Goal: Task Accomplishment & Management: Complete application form

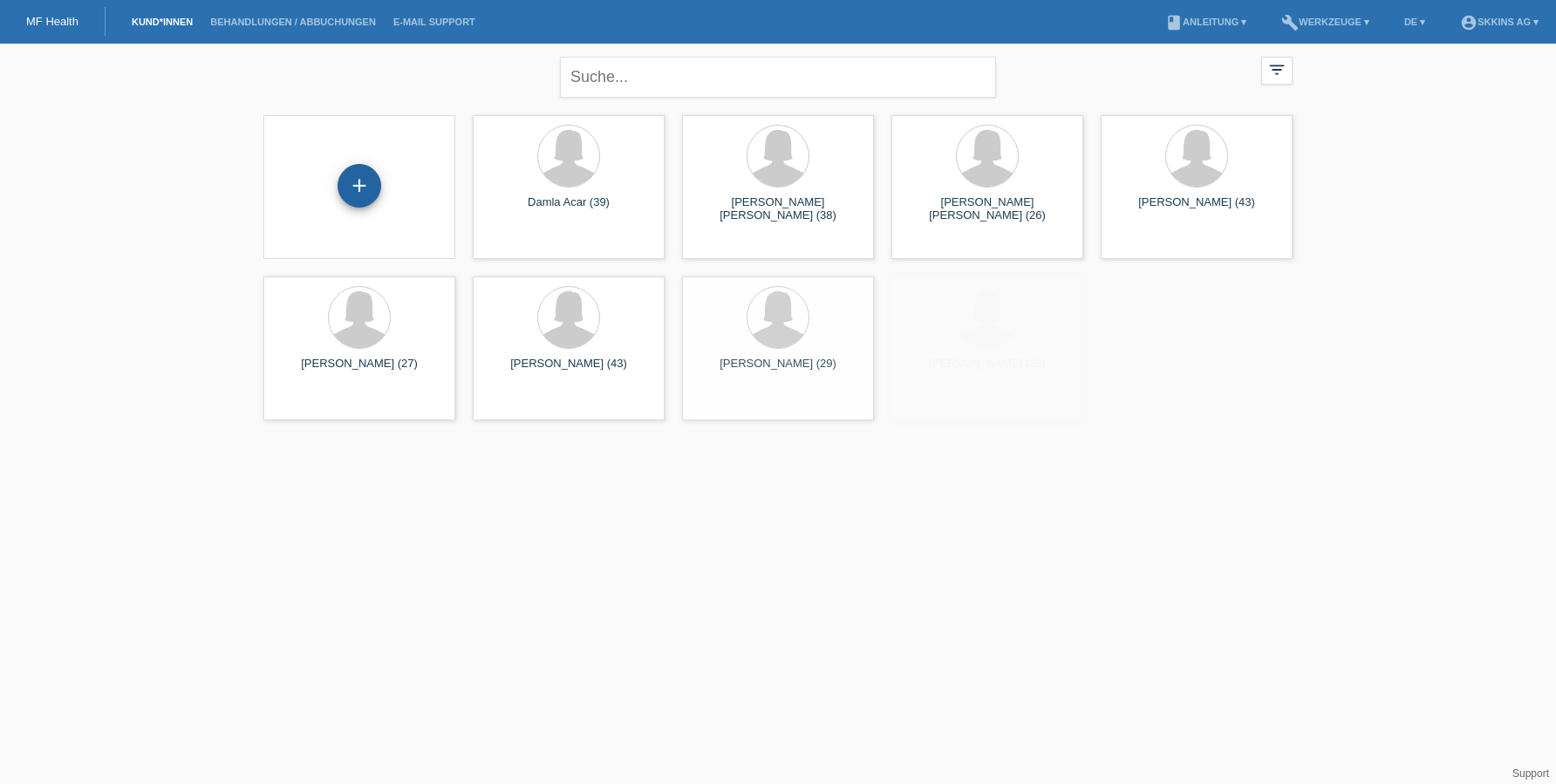
click at [357, 184] on div "+" at bounding box center [358, 186] width 42 height 30
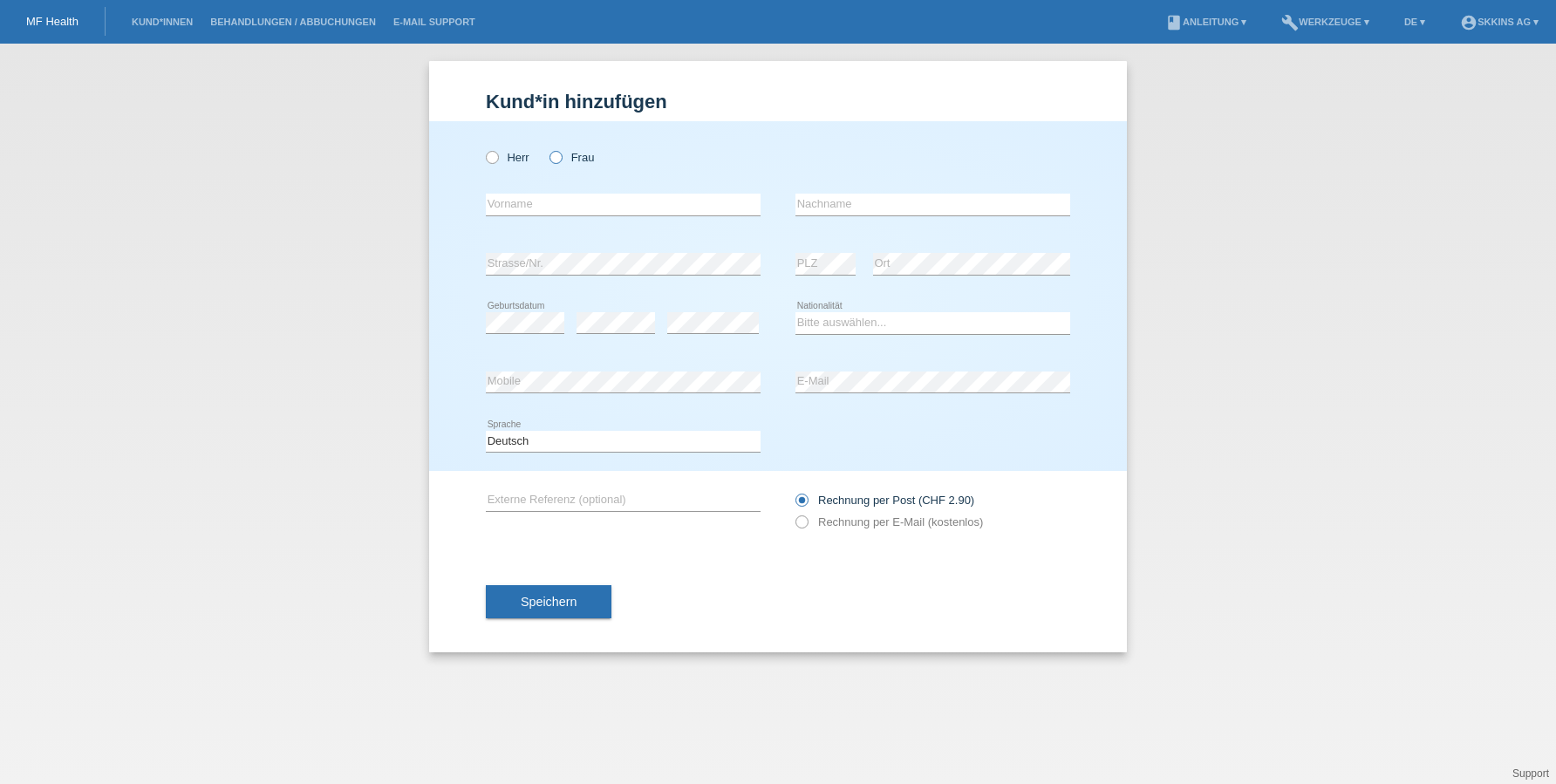
click at [547, 148] on icon at bounding box center [547, 148] width 0 height 0
click at [561, 157] on input "Frau" at bounding box center [555, 157] width 11 height 11
radio input "true"
click at [554, 209] on input "text" at bounding box center [623, 204] width 275 height 21
type input "Canan"
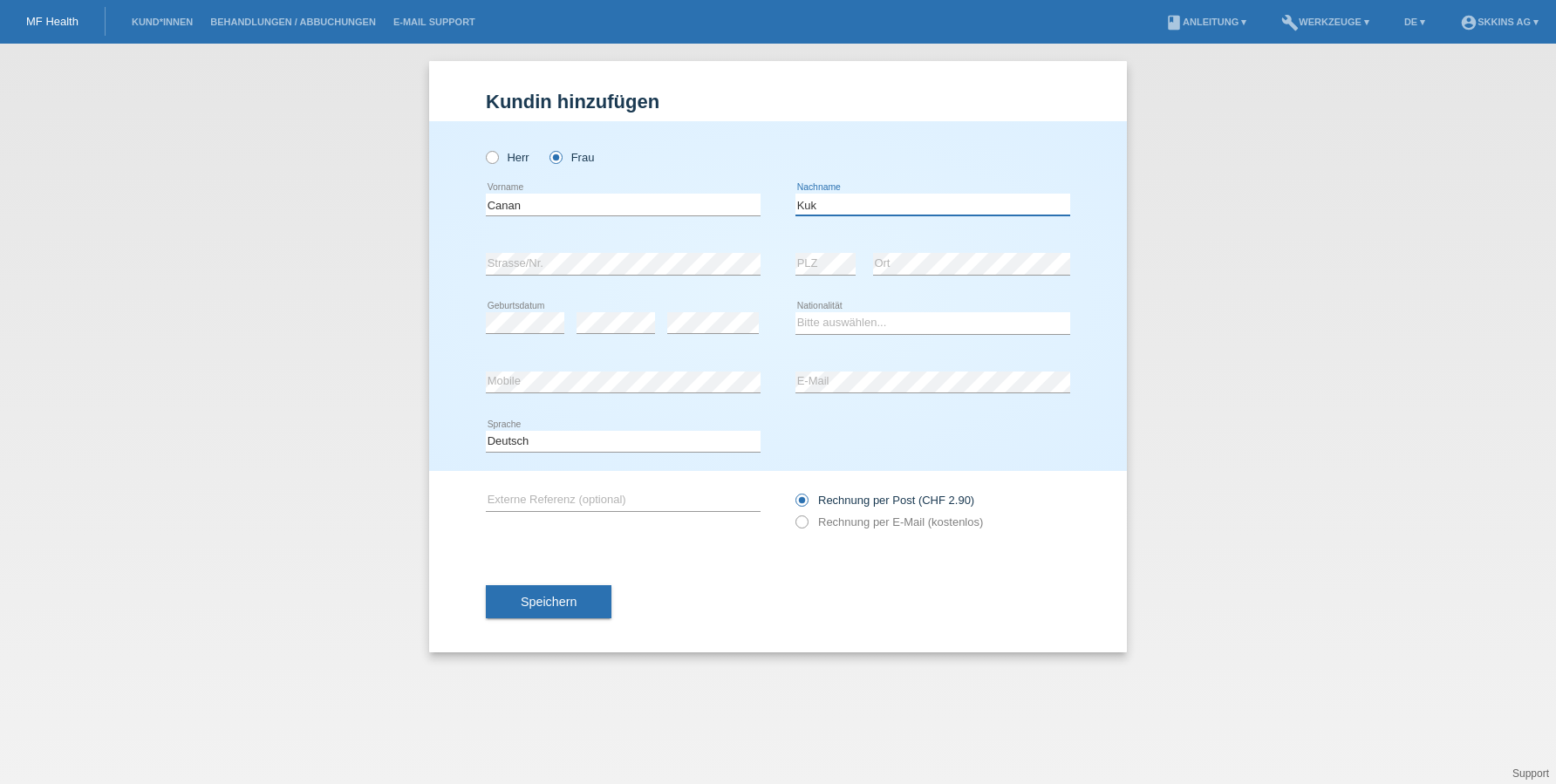
type input "Kuk"
select select "CH"
click at [793, 512] on icon at bounding box center [793, 512] width 0 height 0
click at [804, 523] on input "Rechnung per E-Mail (kostenlos)" at bounding box center [801, 525] width 11 height 21
radio input "true"
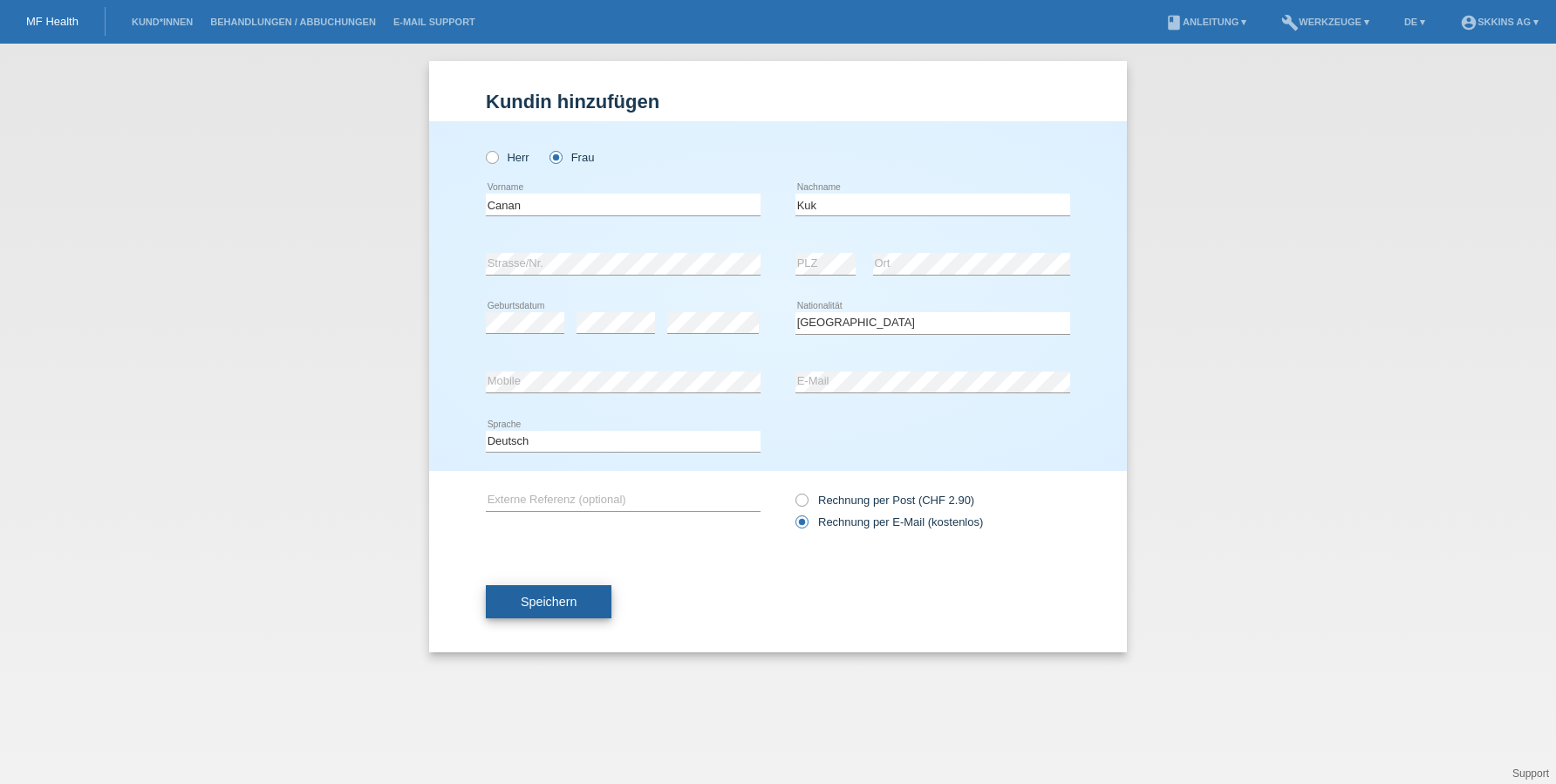
click at [584, 605] on button "Speichern" at bounding box center [548, 601] width 125 height 33
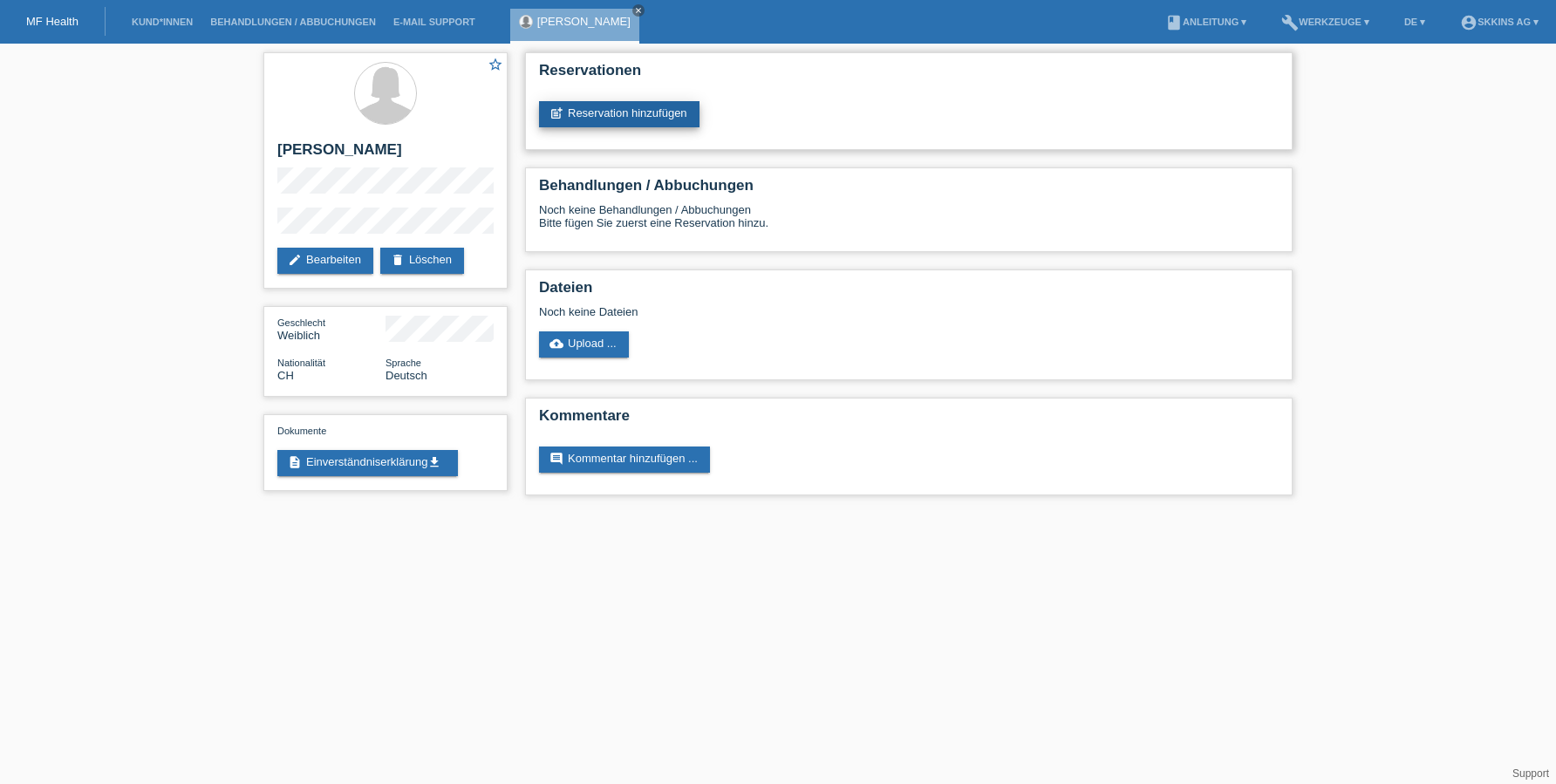
click at [633, 115] on link "post_add Reservation hinzufügen" at bounding box center [619, 114] width 161 height 26
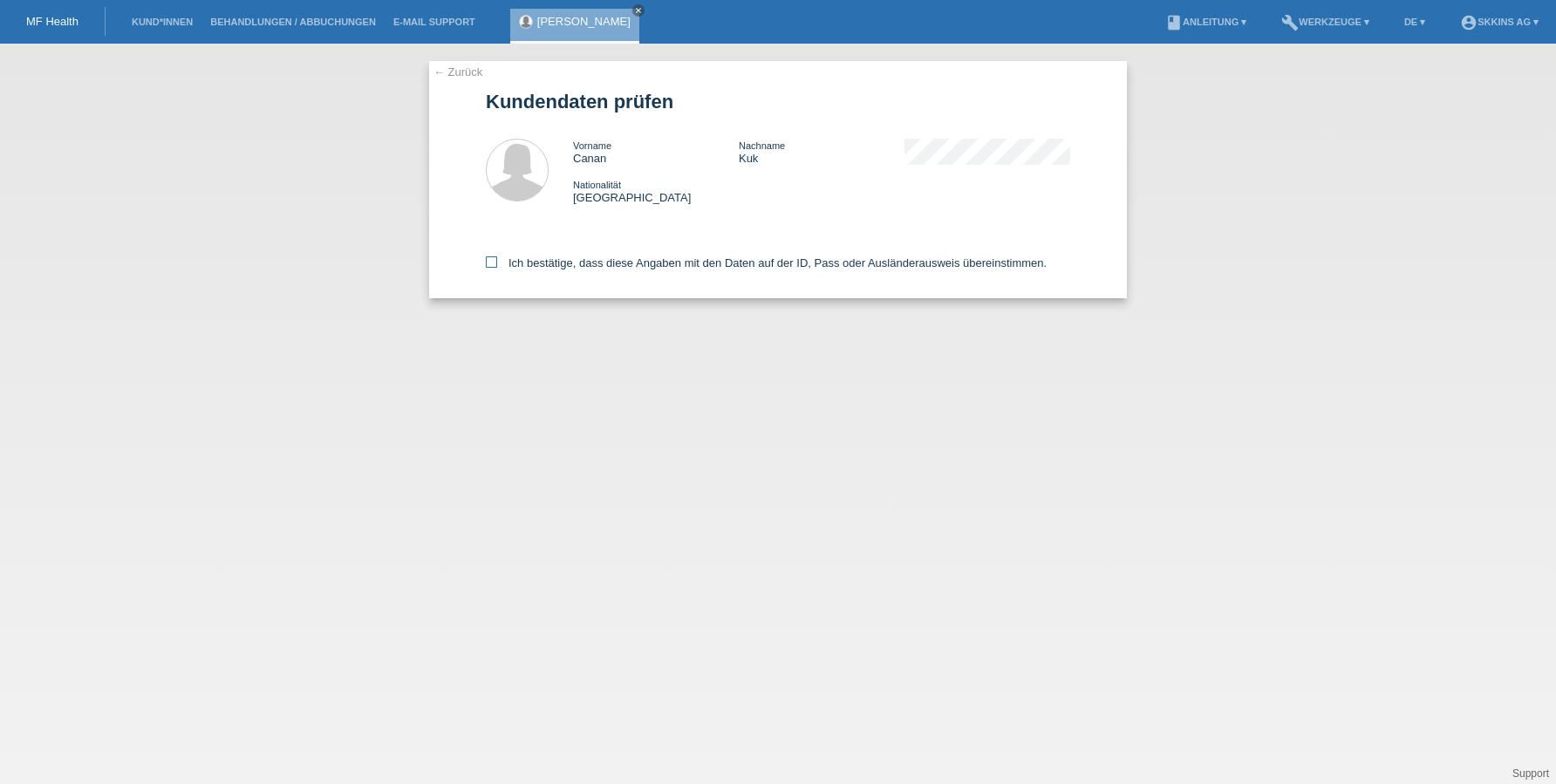
click at [494, 264] on icon at bounding box center [491, 262] width 11 height 11
click at [494, 264] on input "Ich bestätige, dass diese Angaben mit den Daten auf der ID, Pass oder Ausländer…" at bounding box center [491, 262] width 11 height 11
checkbox input "true"
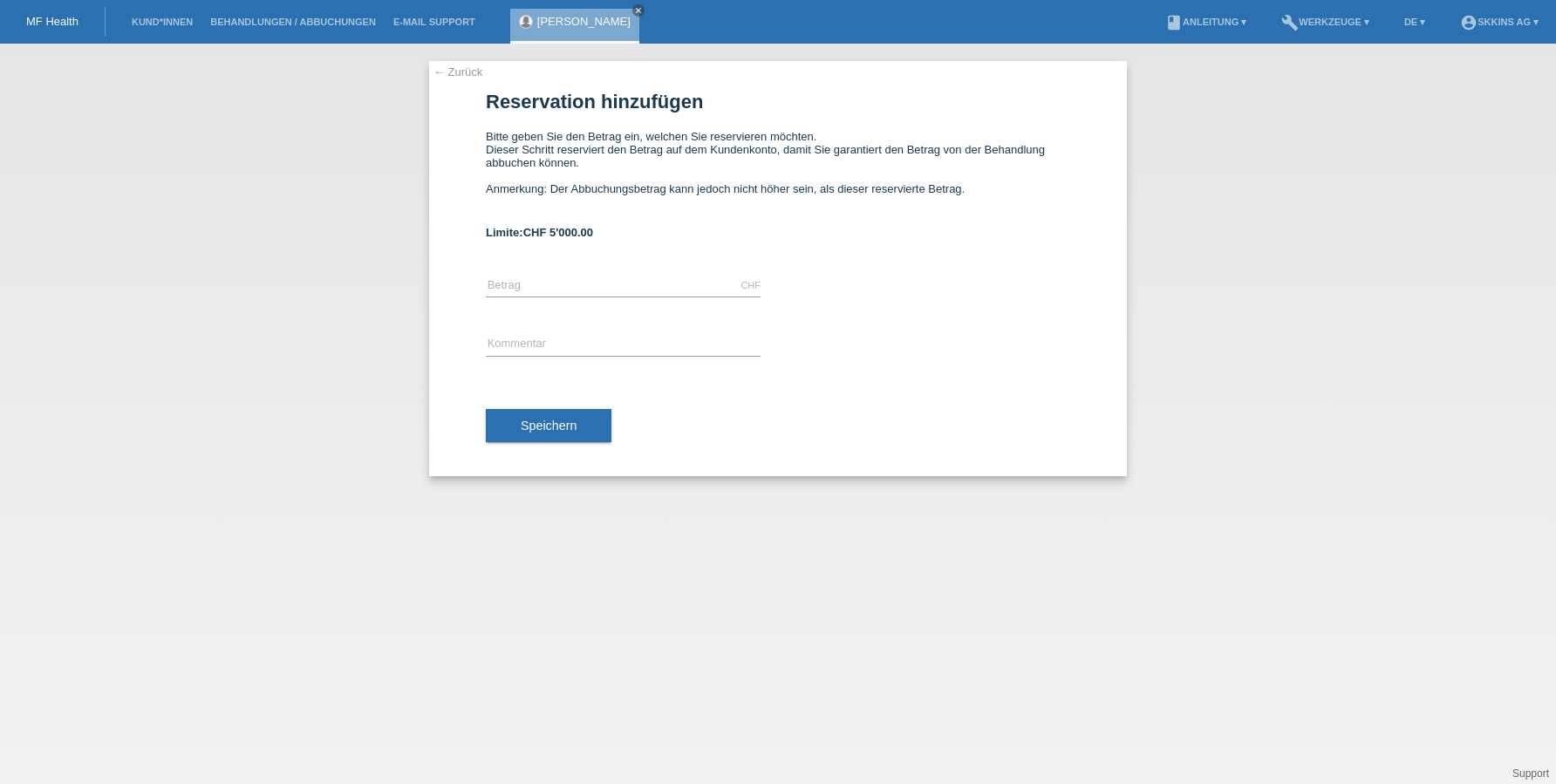
click at [528, 274] on div "CHF error Betrag" at bounding box center [623, 286] width 275 height 59
click at [542, 289] on input "text" at bounding box center [623, 285] width 275 height 21
type input "5000.00"
click at [522, 341] on input "text" at bounding box center [623, 344] width 275 height 21
type input "Behandlungen"
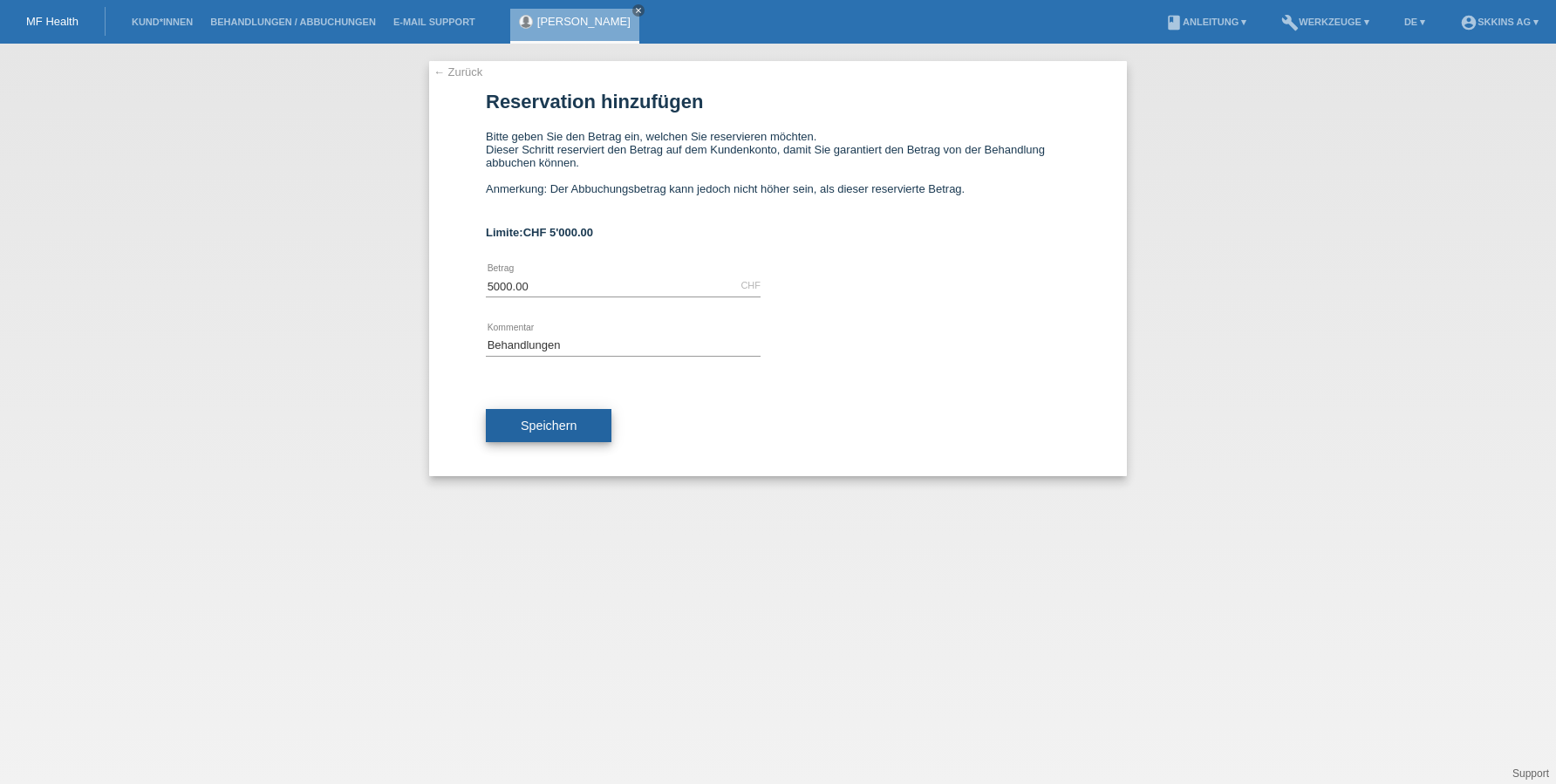
click at [535, 418] on span "Speichern" at bounding box center [549, 425] width 56 height 14
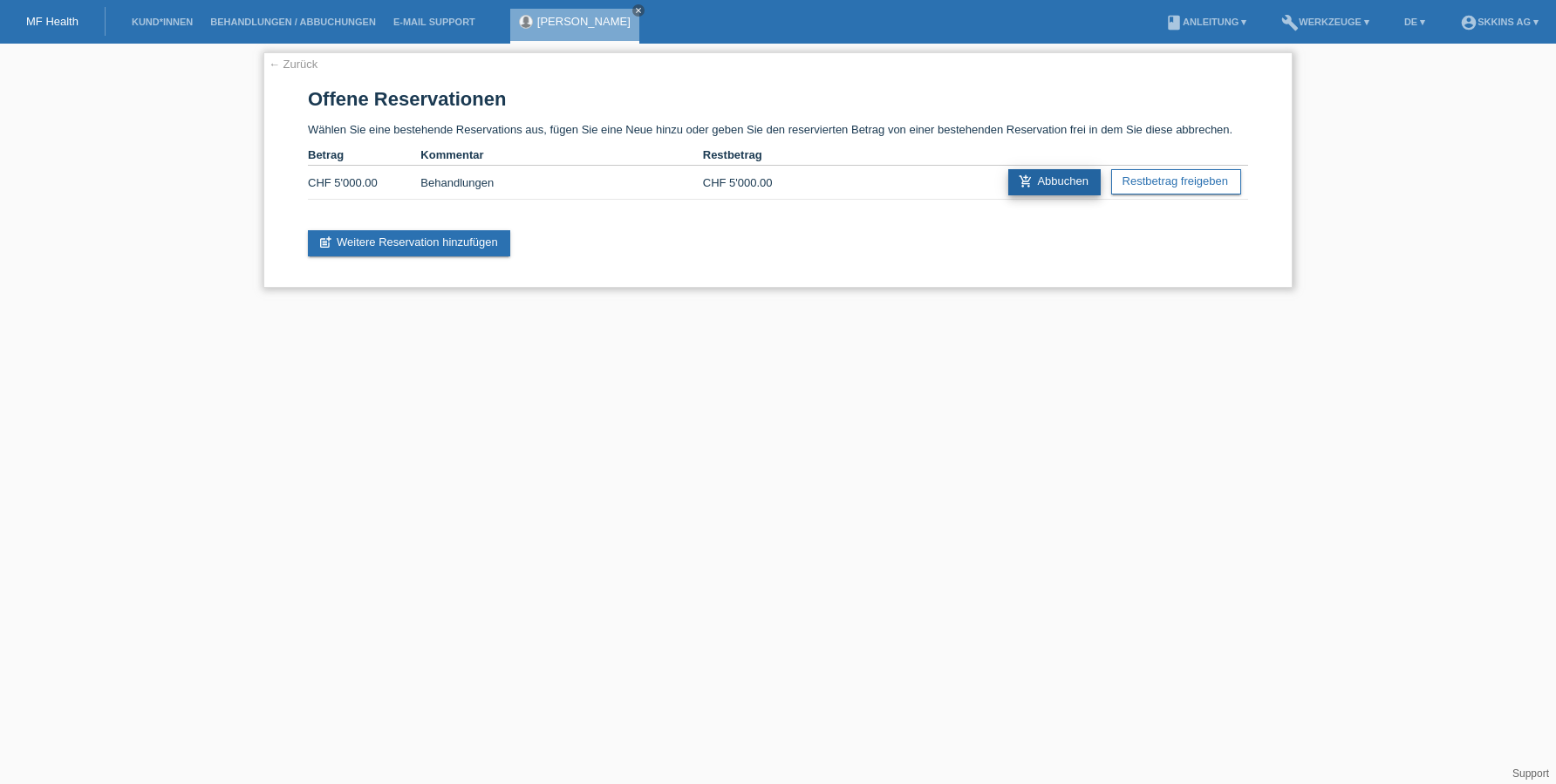
click at [1038, 175] on link "add_shopping_cart Abbuchen" at bounding box center [1055, 182] width 93 height 26
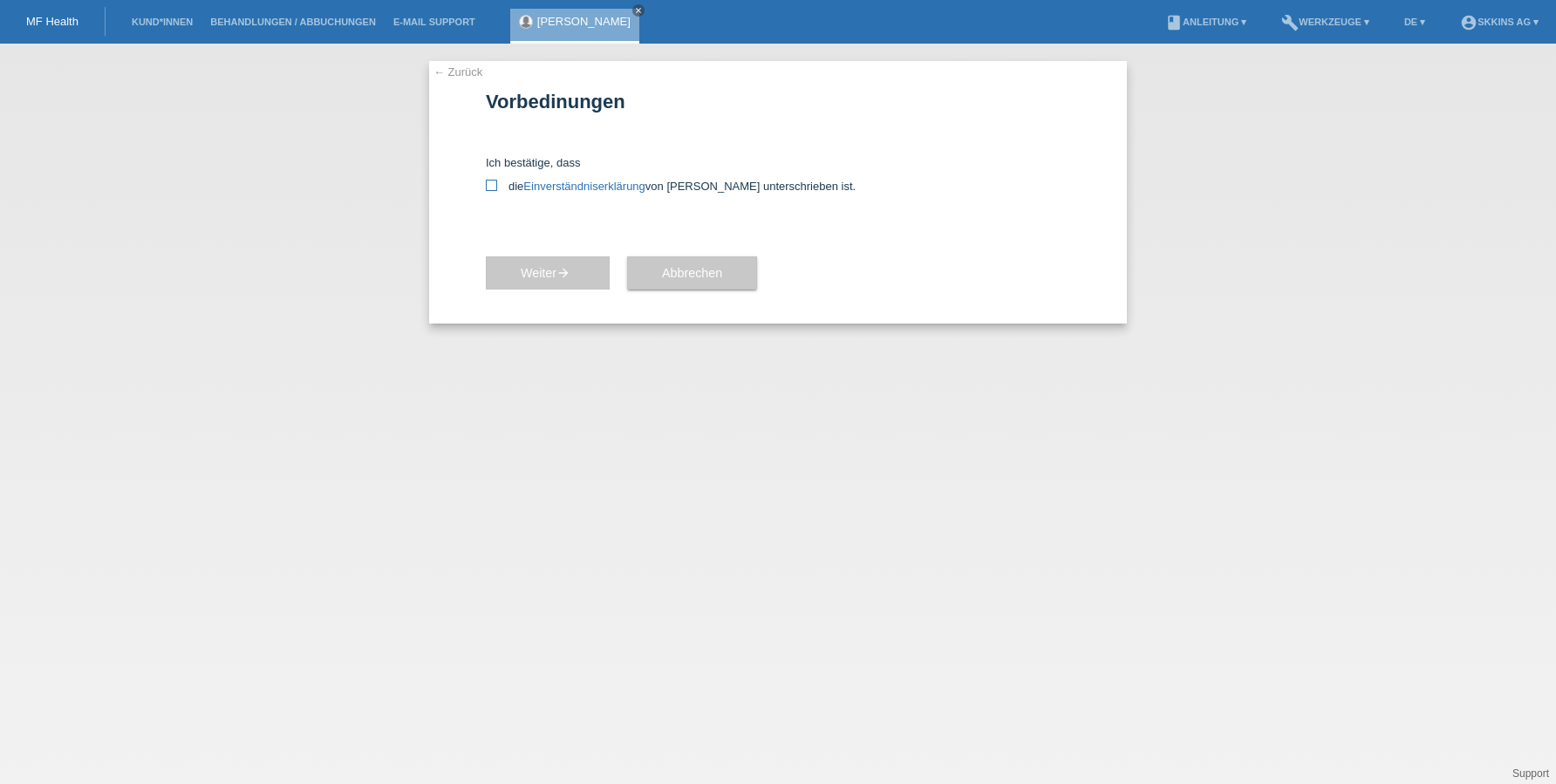
click at [497, 183] on label "die Einverständniserklärung von der Kundin unterschrieben ist." at bounding box center [777, 186] width 584 height 13
click at [497, 183] on input "die Einverständniserklärung von der Kundin unterschrieben ist." at bounding box center [491, 186] width 11 height 11
checkbox input "true"
click at [586, 274] on button "Weiter arrow_forward" at bounding box center [547, 273] width 123 height 33
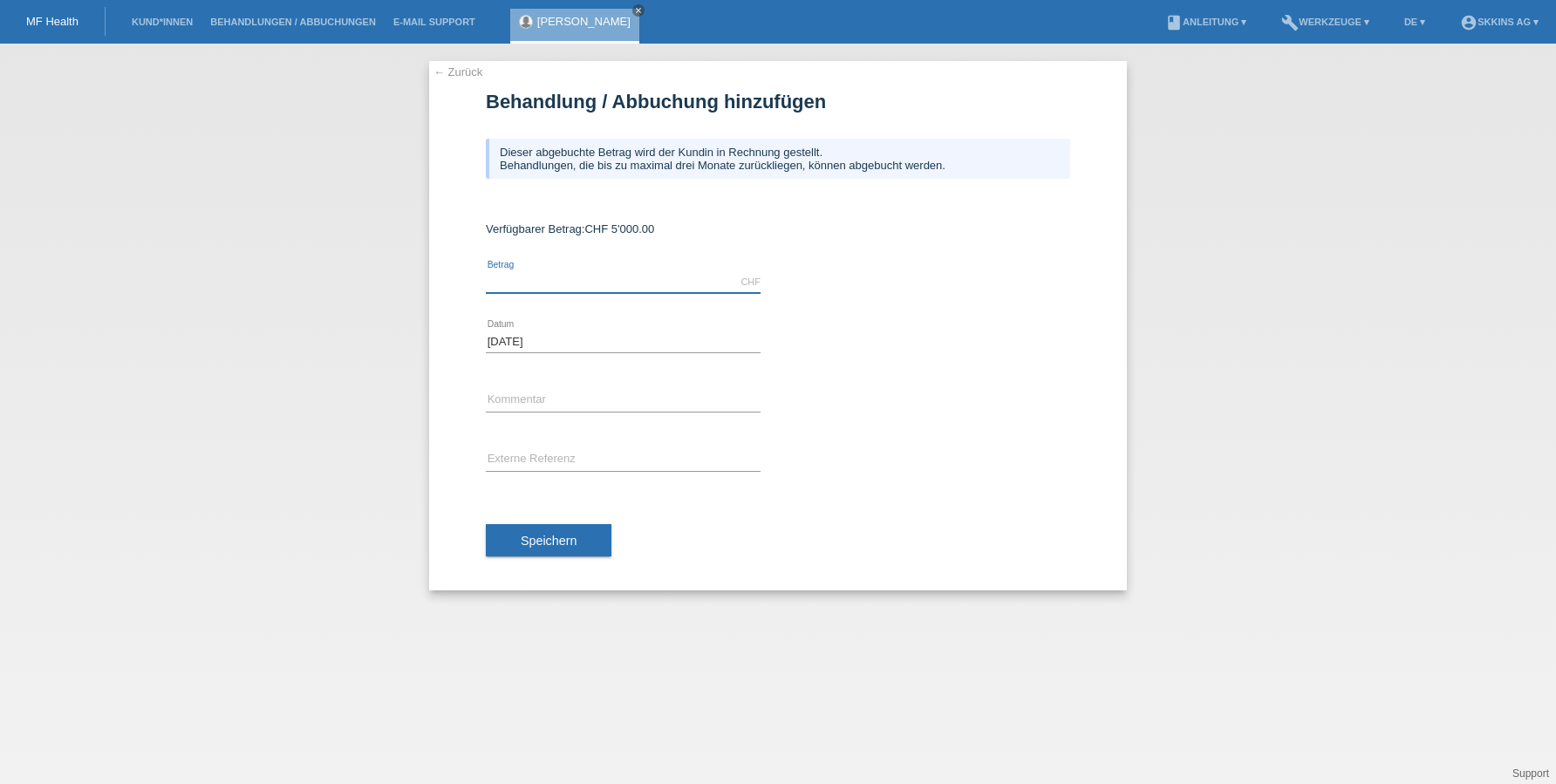
click at [552, 274] on input "text" at bounding box center [623, 281] width 275 height 21
type input "4650.00"
click at [545, 393] on input "text" at bounding box center [623, 400] width 275 height 21
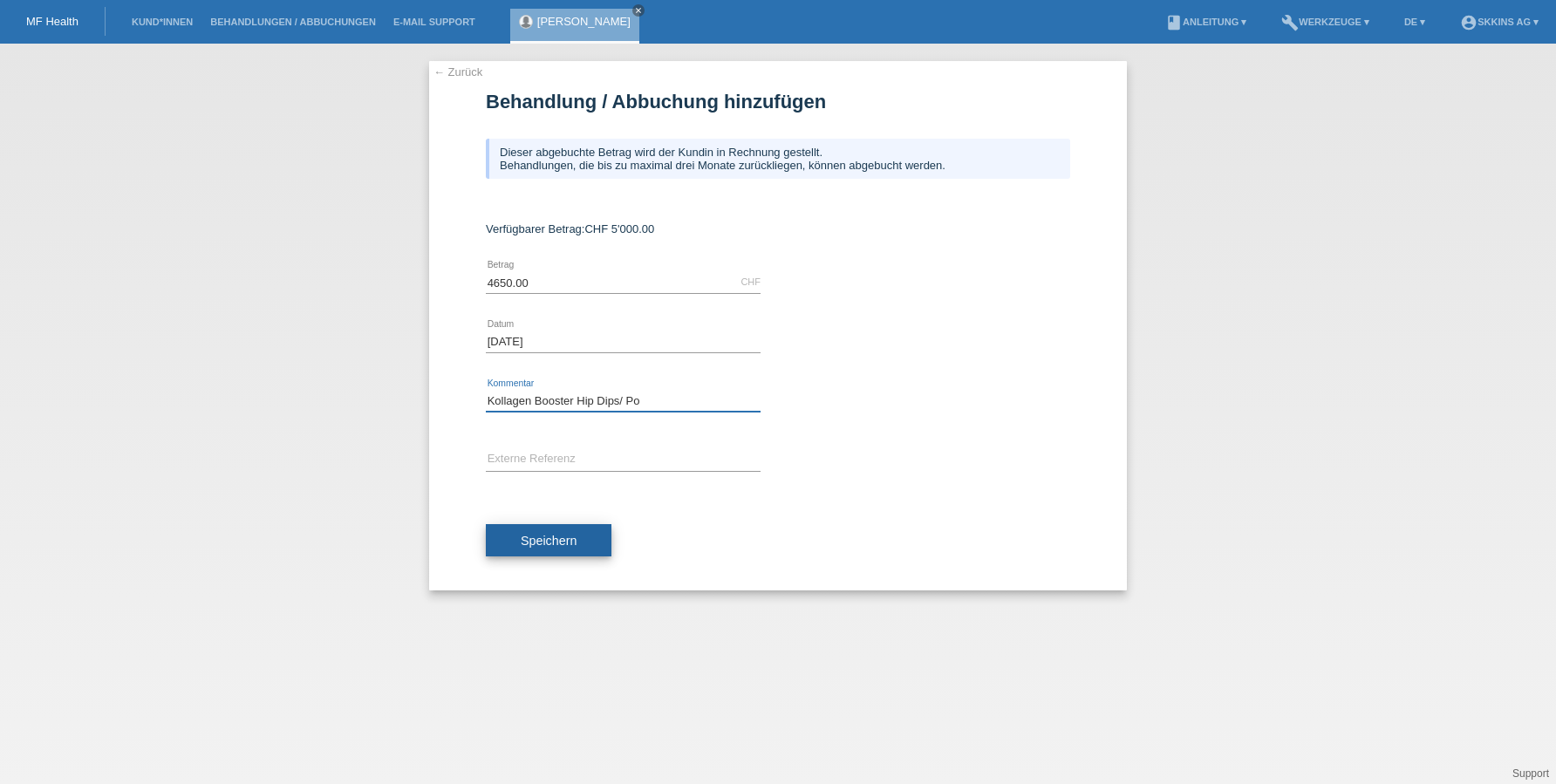
type input "Kollagen Booster Hip Dips/ Po"
click at [598, 540] on button "Speichern" at bounding box center [548, 541] width 125 height 33
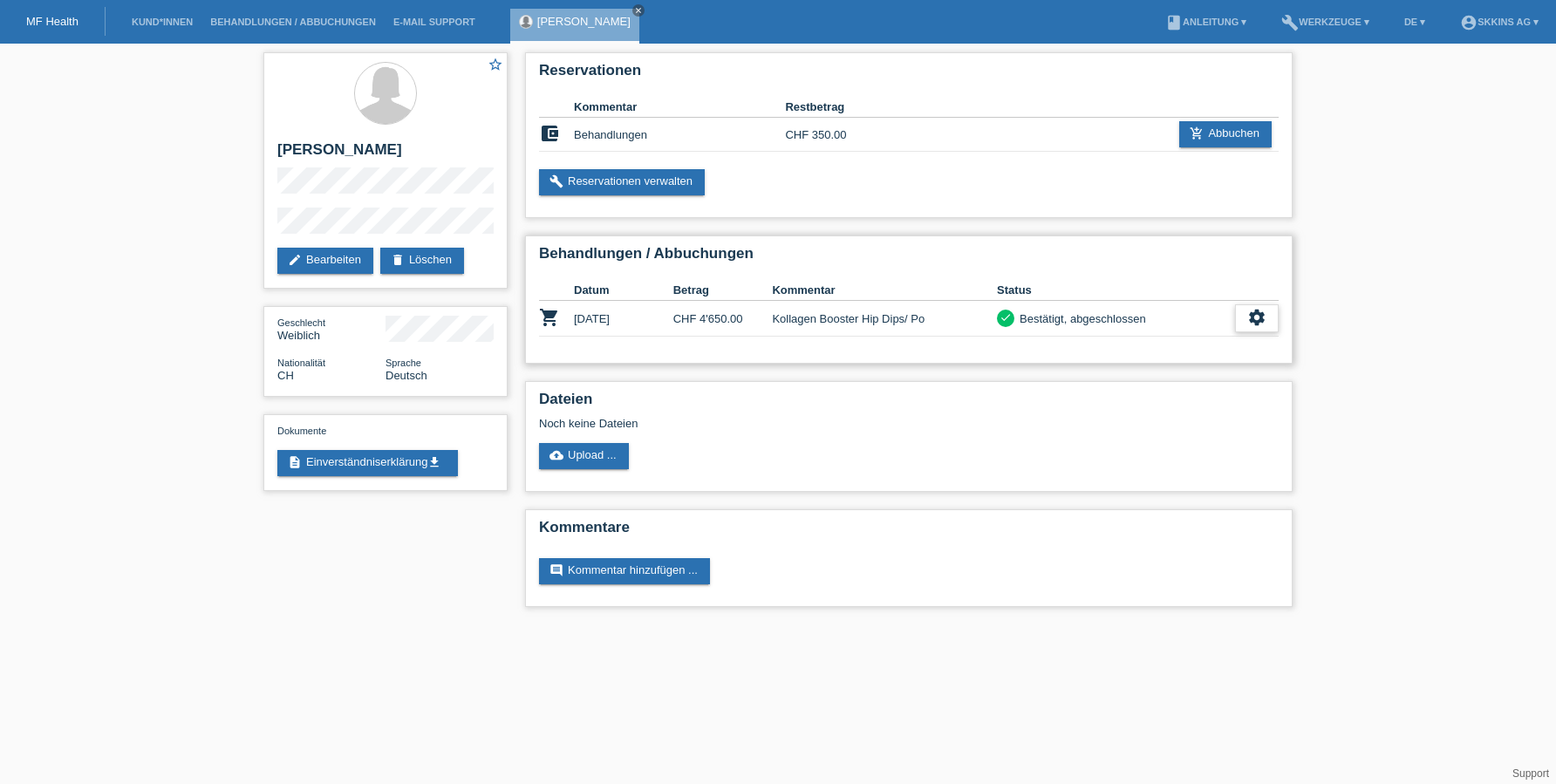
click at [1265, 319] on icon "settings" at bounding box center [1256, 317] width 19 height 19
click at [1107, 400] on span "Patientenabrechnung herunterladen" at bounding box center [1160, 399] width 186 height 21
click at [396, 463] on link "description Einverständniserklärung get_app" at bounding box center [368, 463] width 180 height 26
click at [410, 456] on link "description Einverständniserklärung get_app" at bounding box center [368, 463] width 180 height 26
